Goal: Task Accomplishment & Management: Manage account settings

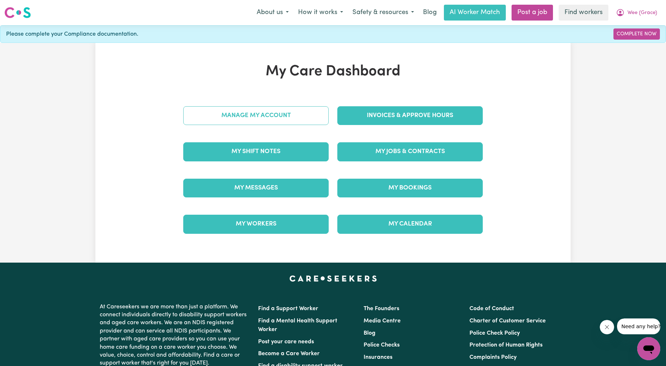
click at [265, 124] on link "Manage My Account" at bounding box center [256, 115] width 146 height 19
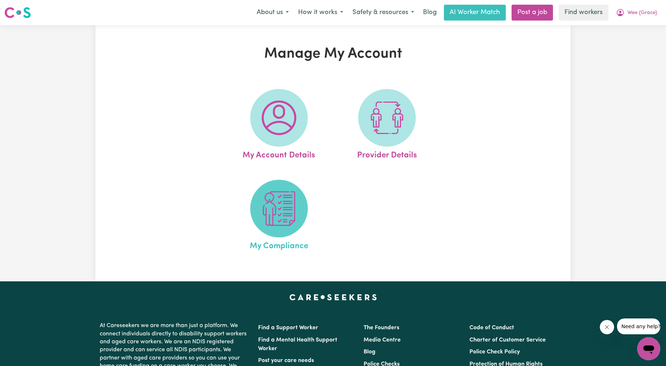
click at [261, 213] on span at bounding box center [279, 209] width 58 height 58
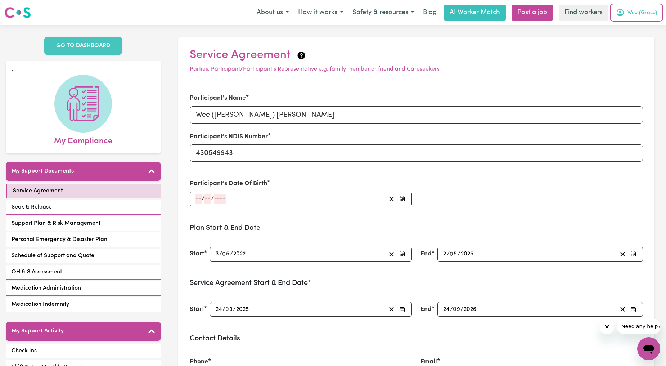
click at [647, 17] on span "Wee (Grace)" at bounding box center [643, 13] width 30 height 8
click at [622, 50] on link "Logout" at bounding box center [633, 55] width 57 height 14
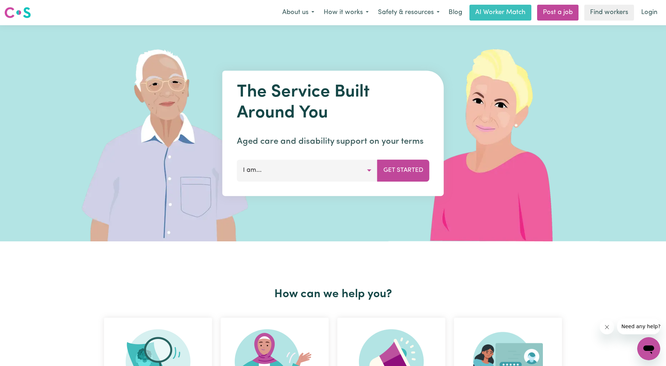
click at [635, 8] on div "About us How it works Safety & resources Blog AI Worker Match Post a job Find w…" at bounding box center [470, 13] width 384 height 16
click at [650, 17] on link "Login" at bounding box center [649, 13] width 25 height 16
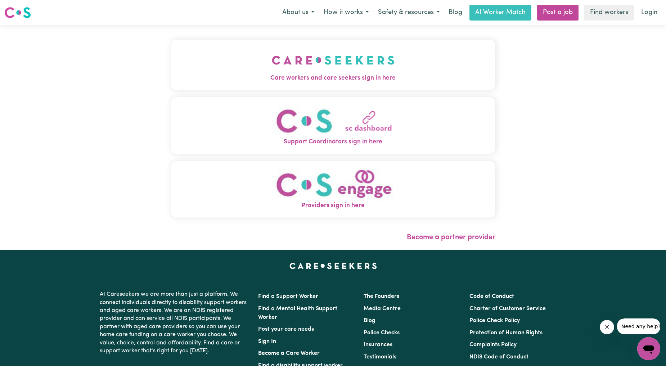
click at [651, 9] on link "Login" at bounding box center [649, 13] width 25 height 16
click at [265, 60] on button "Care workers and care seekers sign in here" at bounding box center [333, 65] width 325 height 50
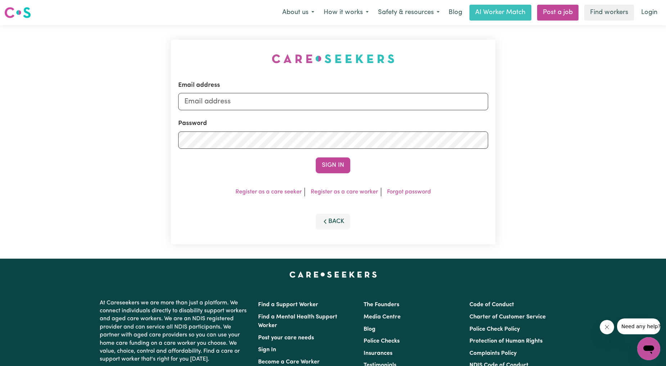
click at [220, 84] on label "Email address" at bounding box center [199, 85] width 42 height 9
click at [265, 93] on input "Email address" at bounding box center [333, 101] width 310 height 17
click at [258, 100] on input "Email address" at bounding box center [333, 101] width 310 height 17
drag, startPoint x: 221, startPoint y: 99, endPoint x: 381, endPoint y: 94, distance: 160.4
click at [381, 94] on input "[EMAIL_ADDRESS][PERSON_NAME][DOMAIN_NAME]" at bounding box center [333, 101] width 310 height 17
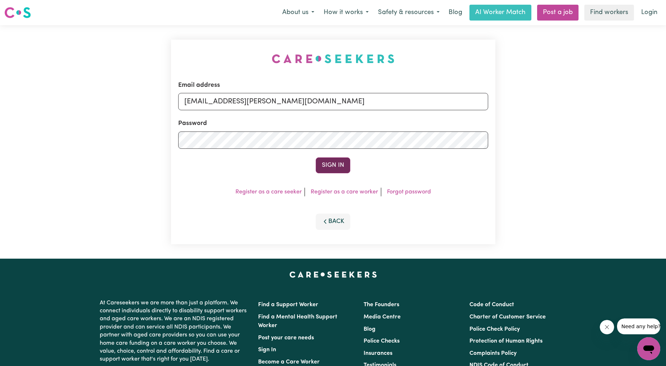
type input "[EMAIL_ADDRESS][PERSON_NAME][DOMAIN_NAME]"
click at [337, 164] on button "Sign In" at bounding box center [333, 165] width 35 height 16
